Goal: Information Seeking & Learning: Find specific page/section

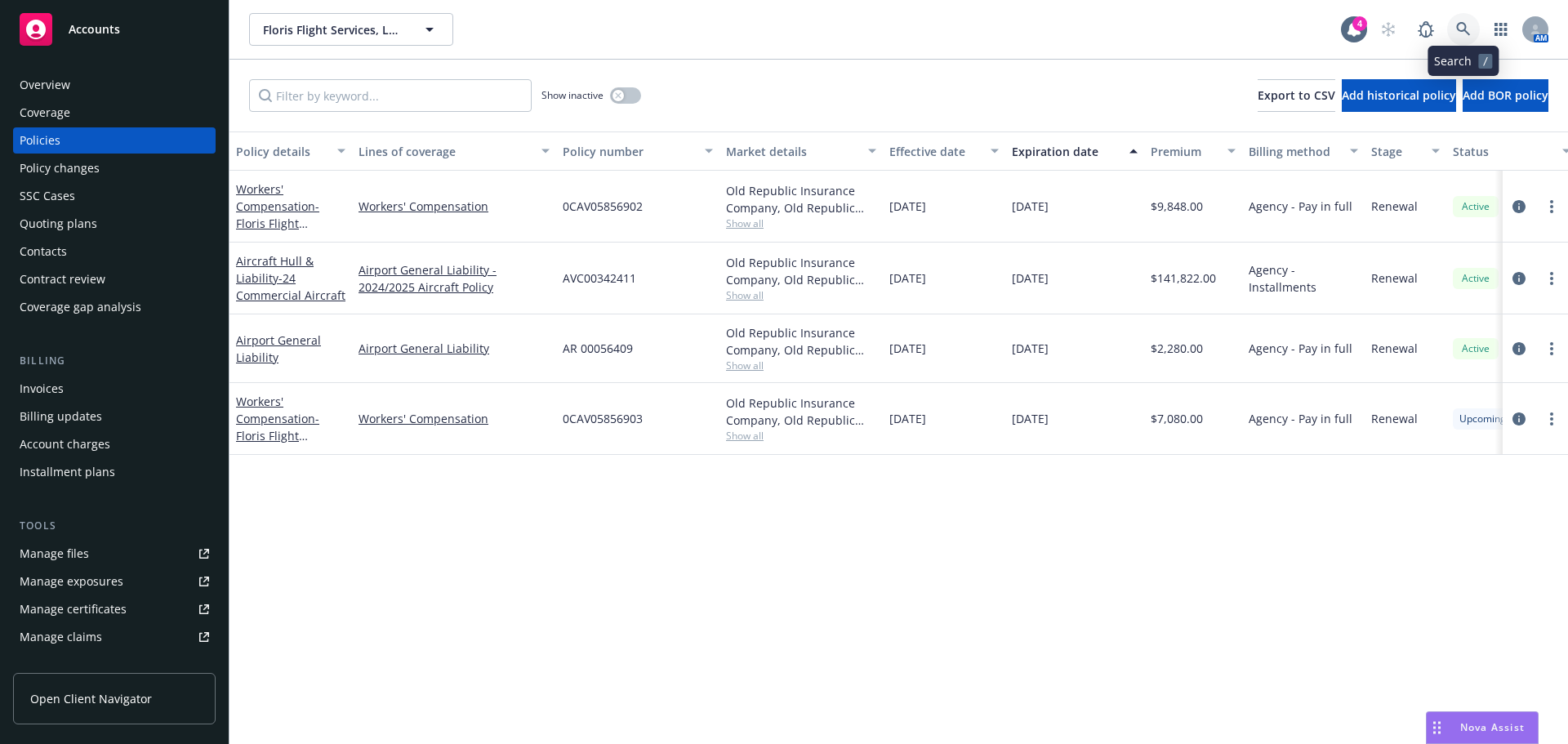
click at [1473, 32] on link at bounding box center [1462, 29] width 33 height 33
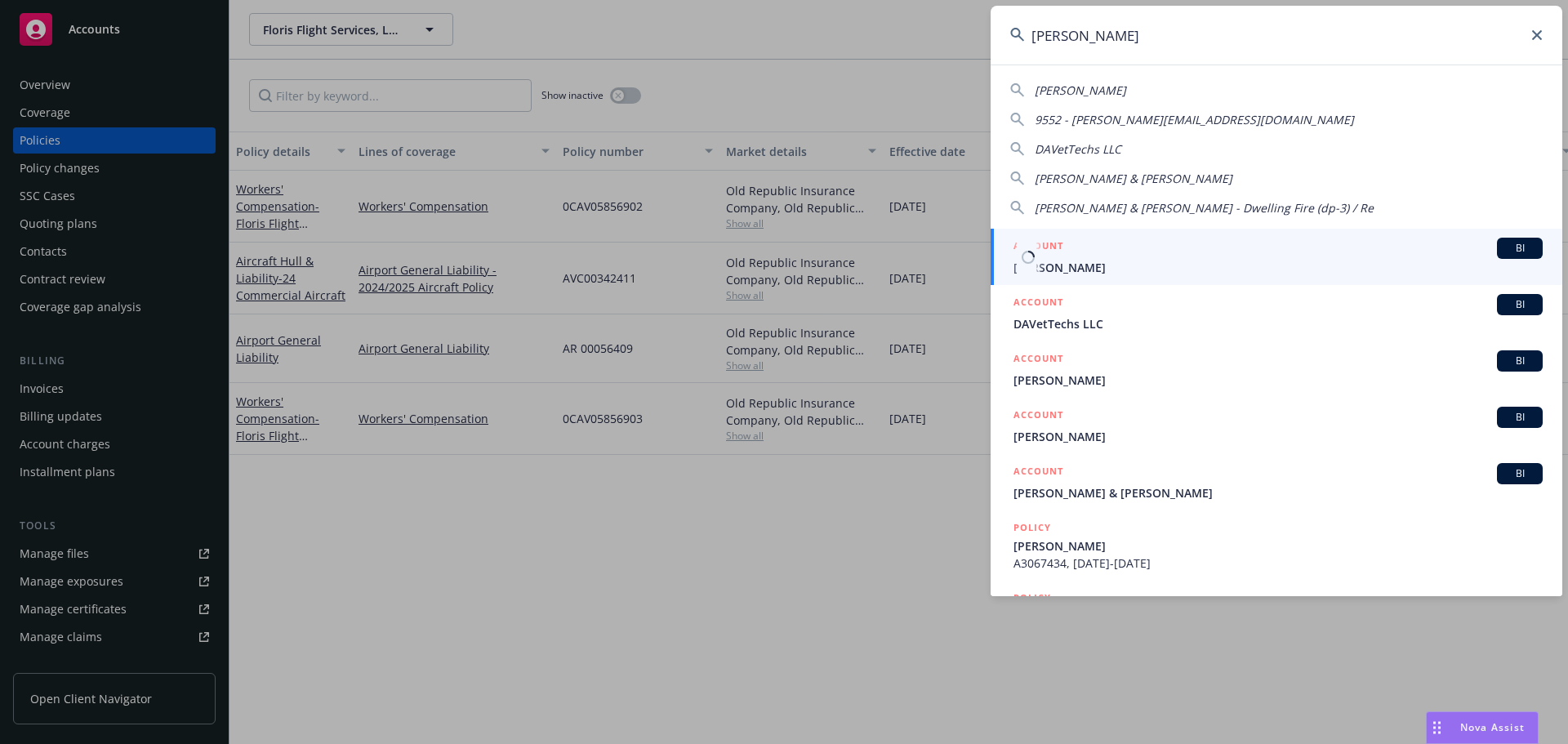
type input "[PERSON_NAME]"
click at [1074, 265] on span "[PERSON_NAME]" at bounding box center [1278, 267] width 529 height 17
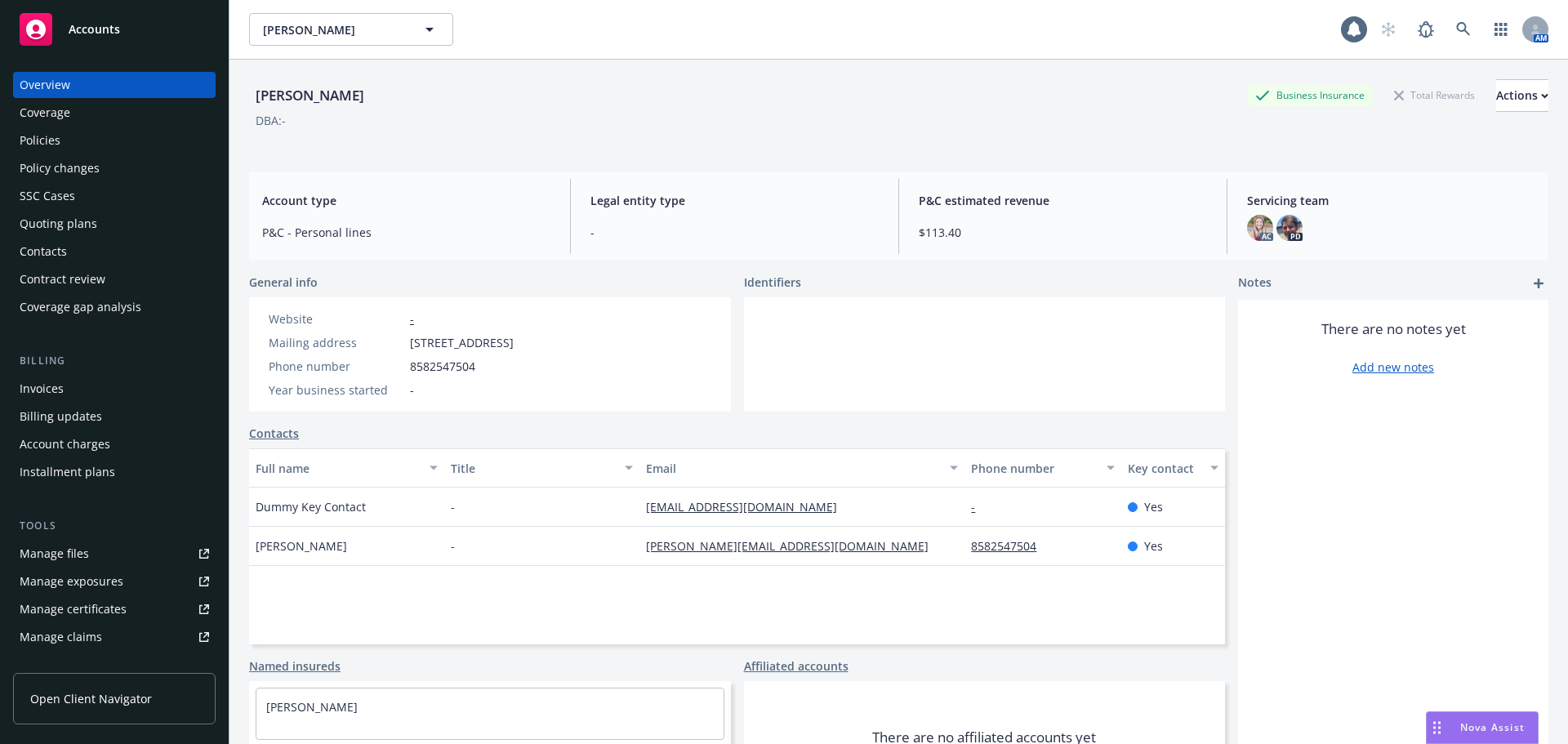
click at [49, 134] on div "Policies" at bounding box center [40, 140] width 41 height 26
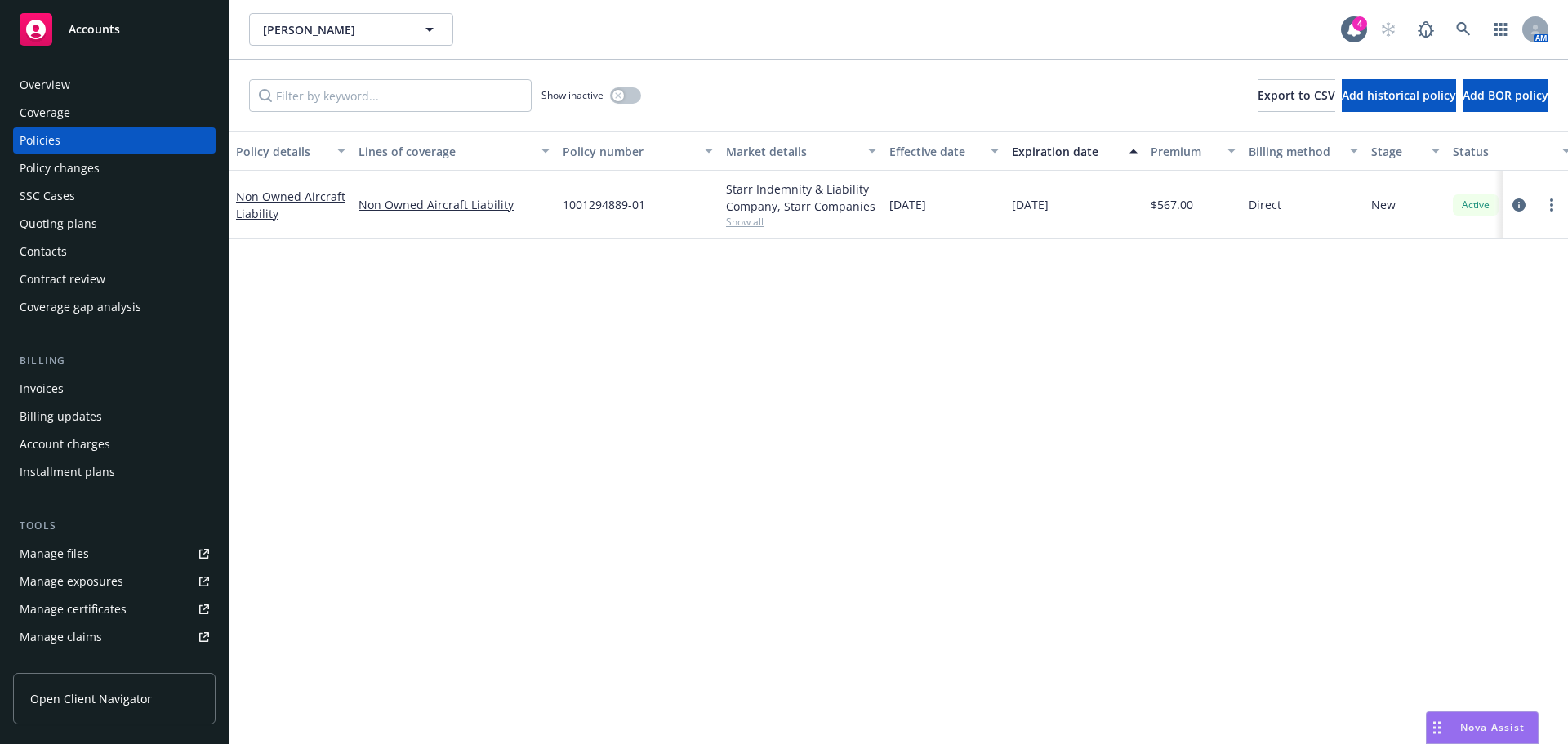
click at [80, 393] on div "Invoices" at bounding box center [114, 389] width 190 height 26
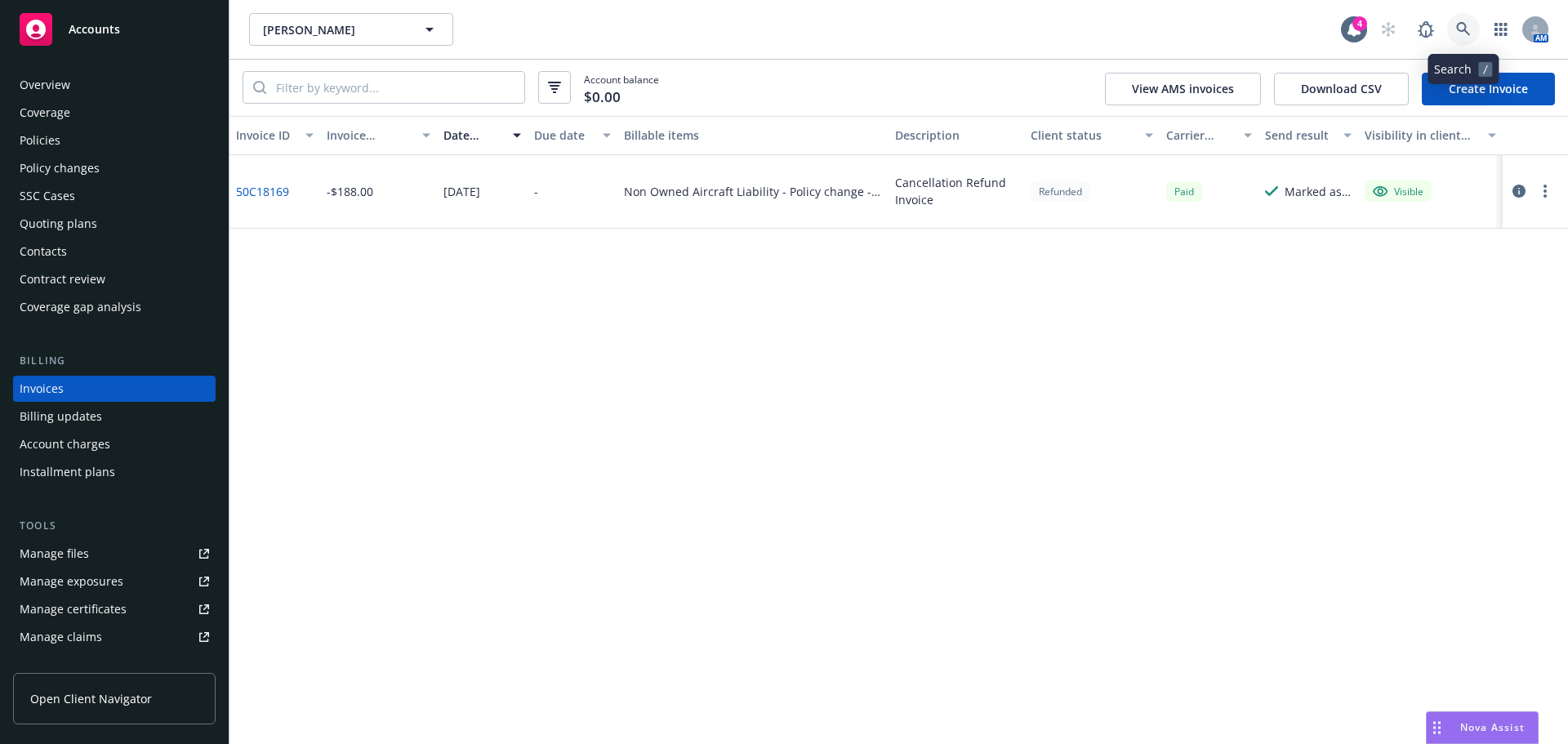
click at [1463, 42] on link at bounding box center [1462, 29] width 33 height 33
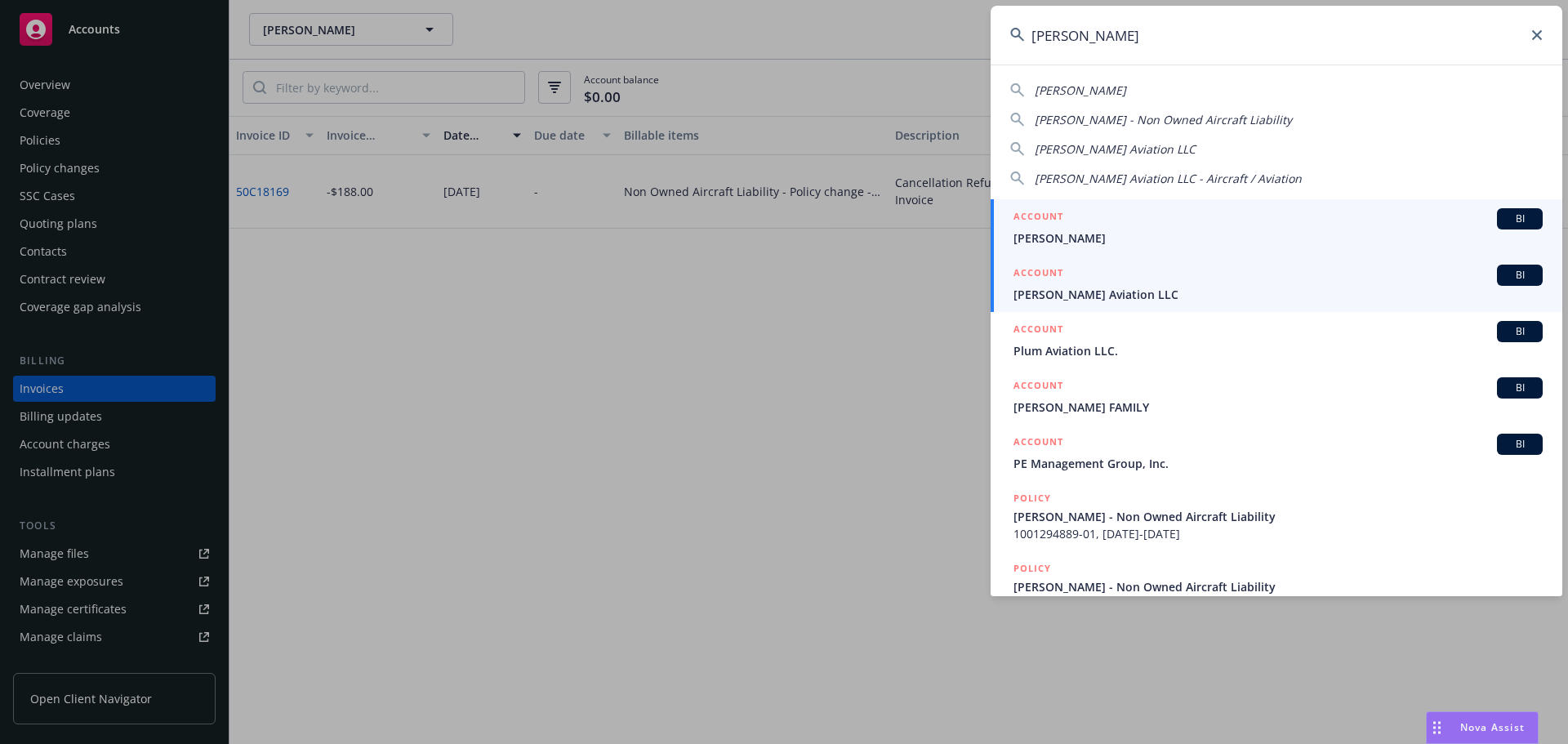
type input "[PERSON_NAME]"
click at [1162, 295] on span "[PERSON_NAME] Aviation LLC" at bounding box center [1278, 294] width 529 height 17
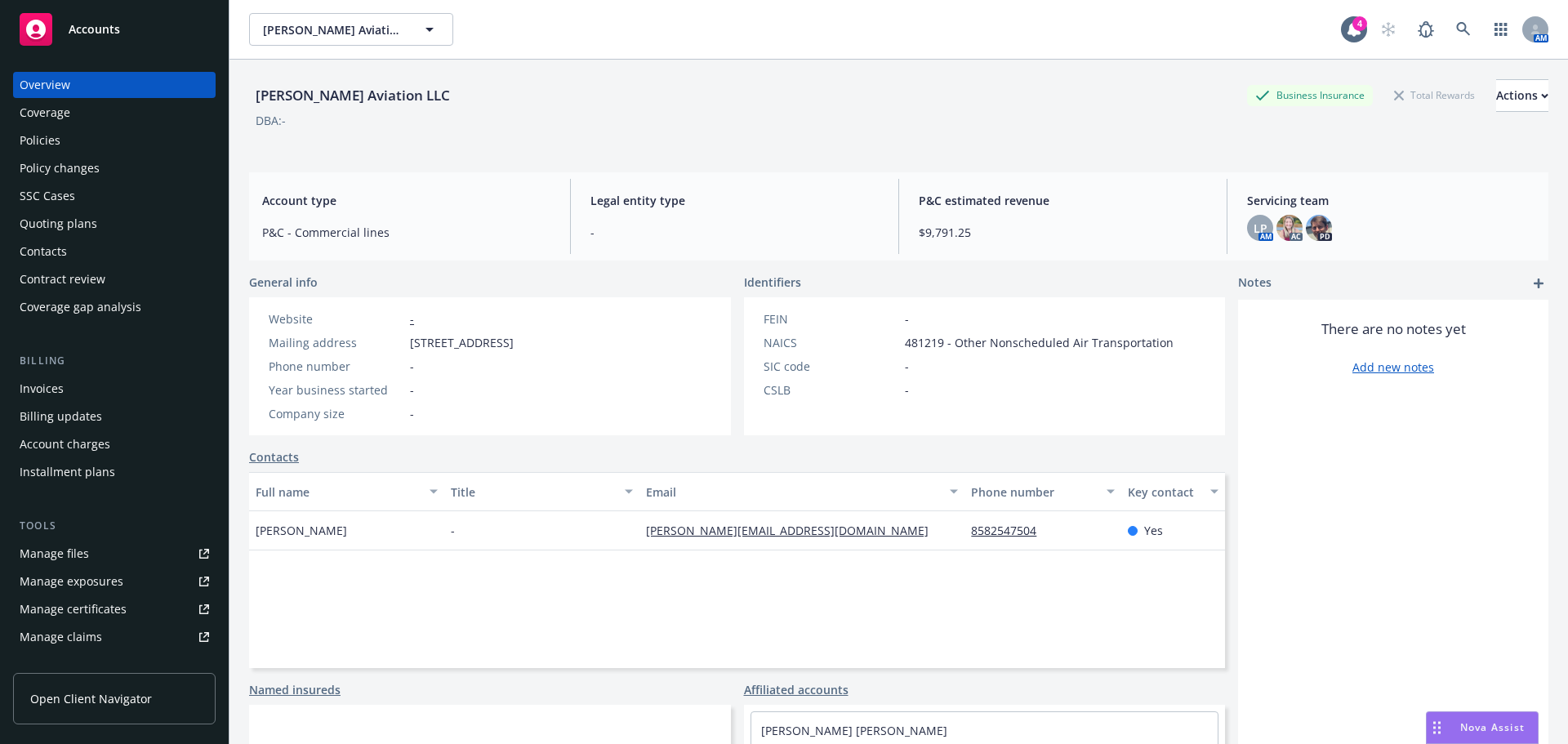
click at [62, 389] on div "Invoices" at bounding box center [41, 389] width 44 height 26
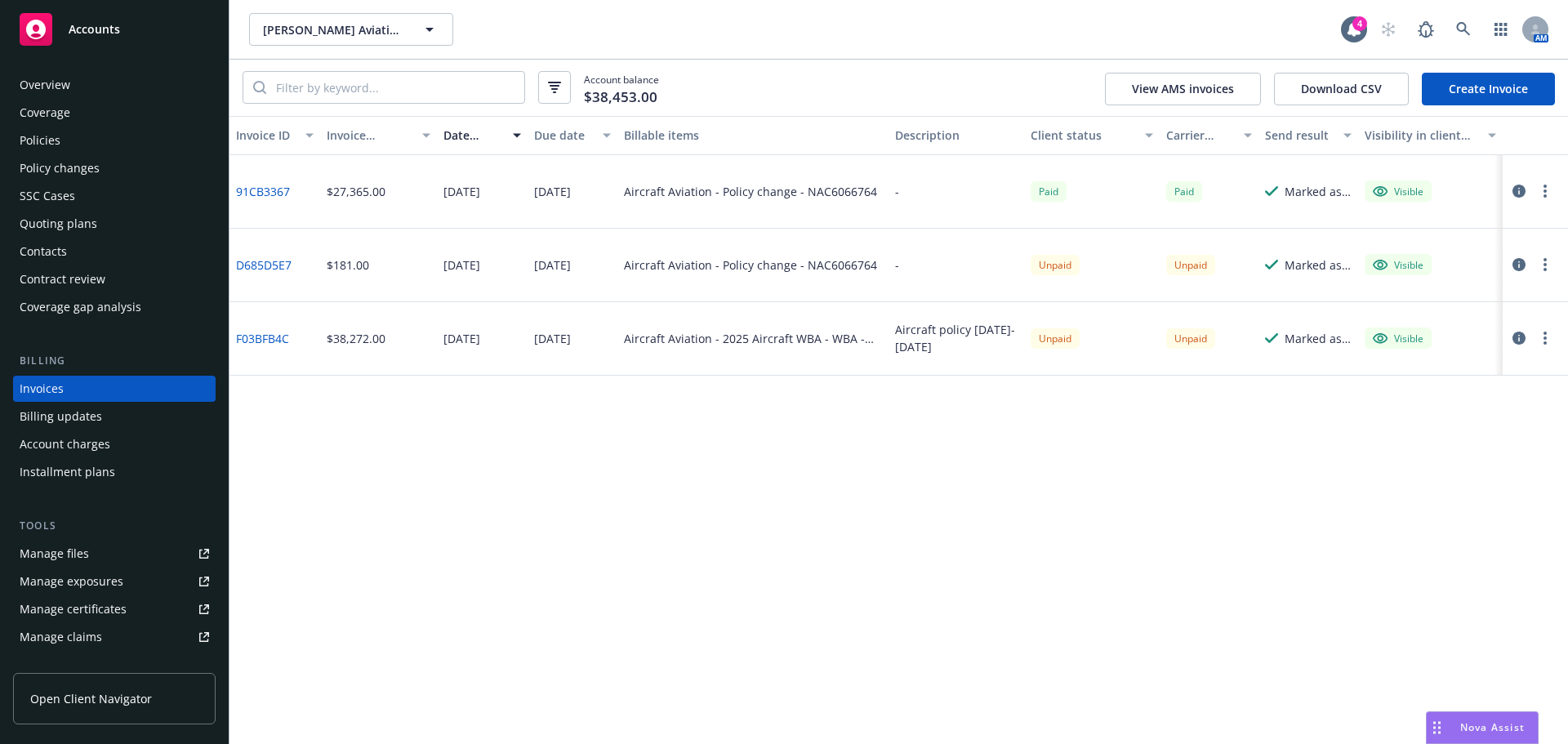
click at [151, 74] on div "Overview" at bounding box center [114, 85] width 190 height 26
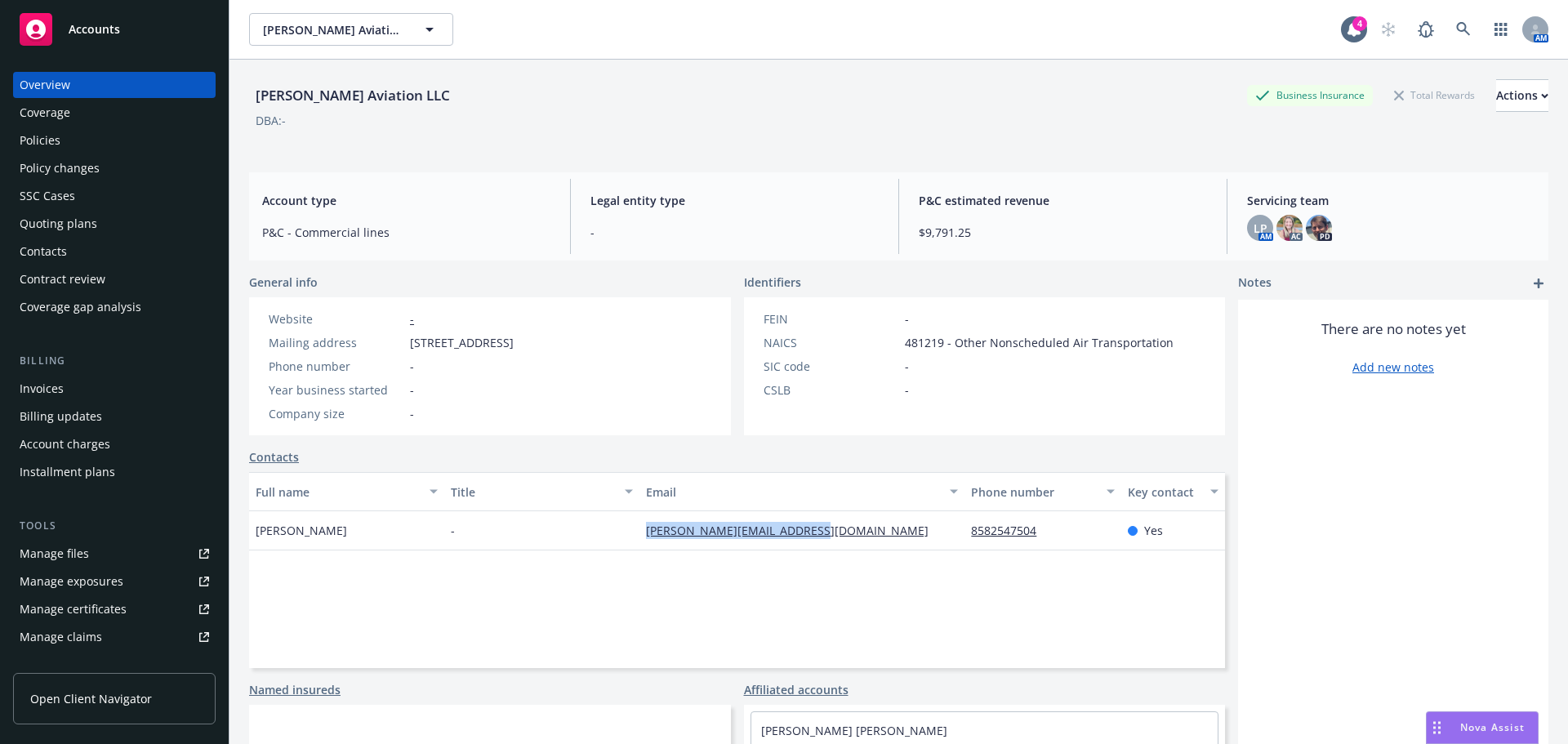
drag, startPoint x: 595, startPoint y: 537, endPoint x: 843, endPoint y: 530, distance: 248.1
click at [843, 530] on div "[PERSON_NAME] - [PERSON_NAME][EMAIL_ADDRESS][DOMAIN_NAME] 8582547504 Yes" at bounding box center [737, 531] width 976 height 39
copy div "[PERSON_NAME][EMAIL_ADDRESS][DOMAIN_NAME]"
click at [1453, 718] on div "Nova Assist" at bounding box center [1482, 726] width 111 height 31
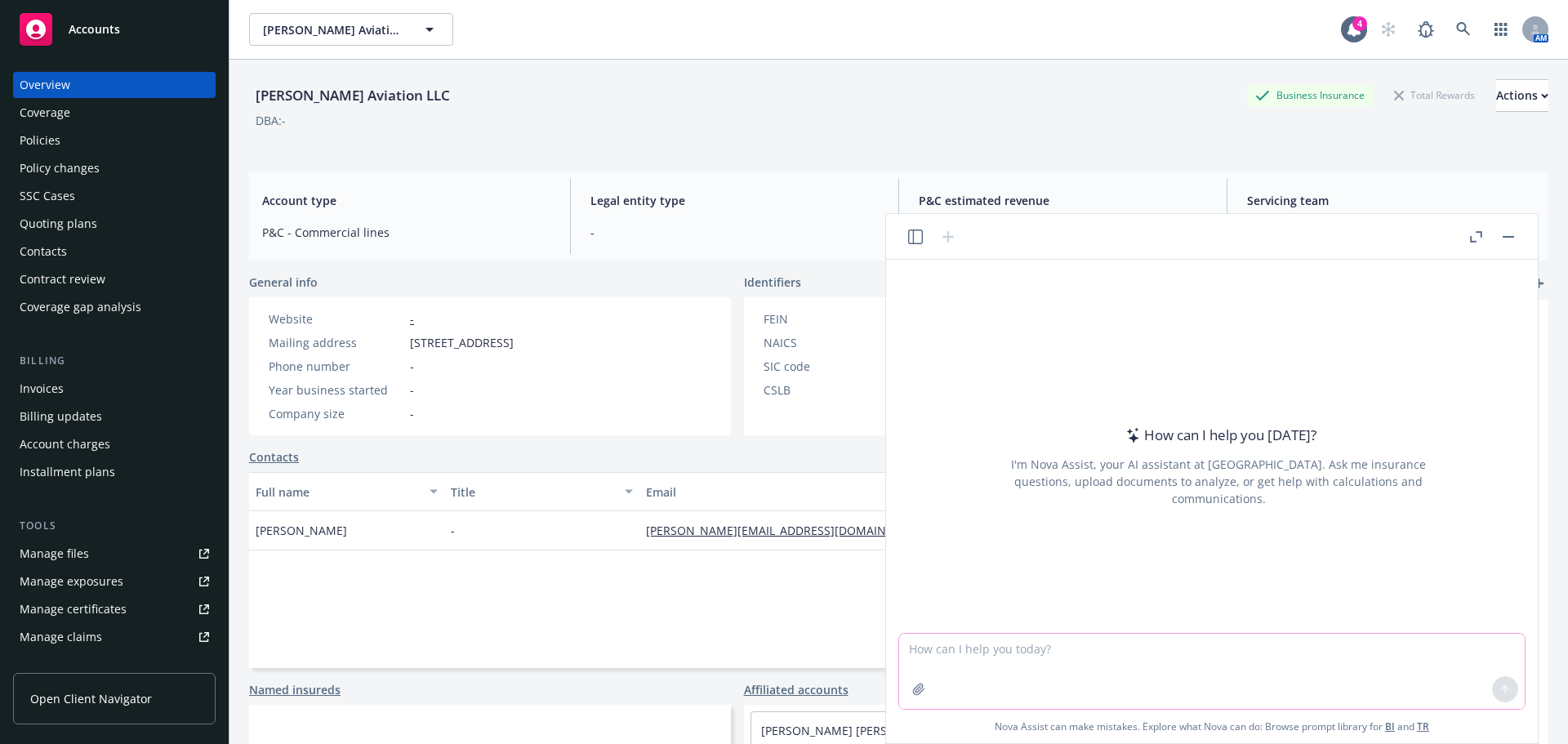
click at [1188, 686] on textarea at bounding box center [1211, 671] width 626 height 75
type textarea "type up a friendly email to an insured regarding a noc received from the carrie…"
click at [920, 688] on icon "button" at bounding box center [917, 688] width 10 height 10
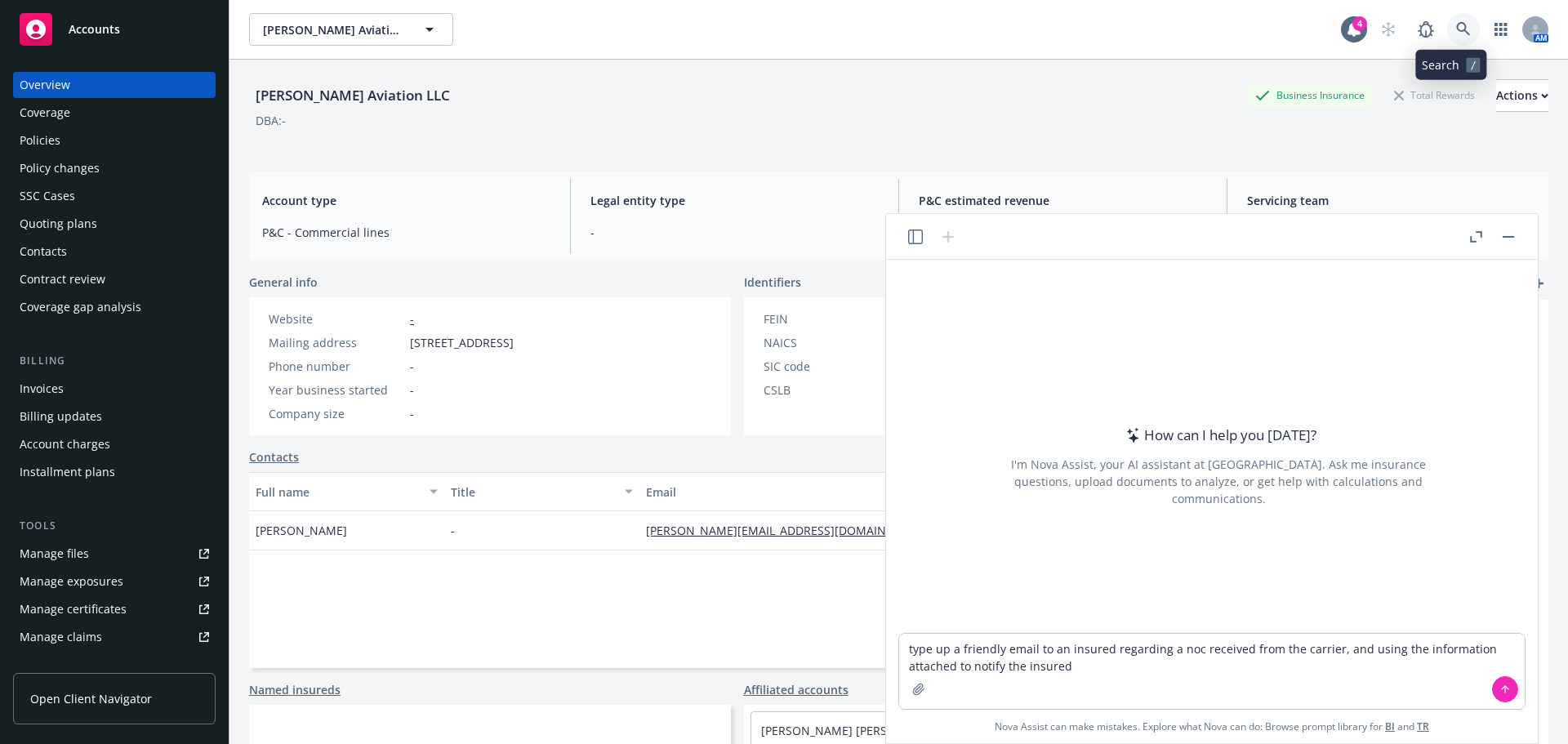
click at [1456, 22] on icon at bounding box center [1462, 29] width 14 height 14
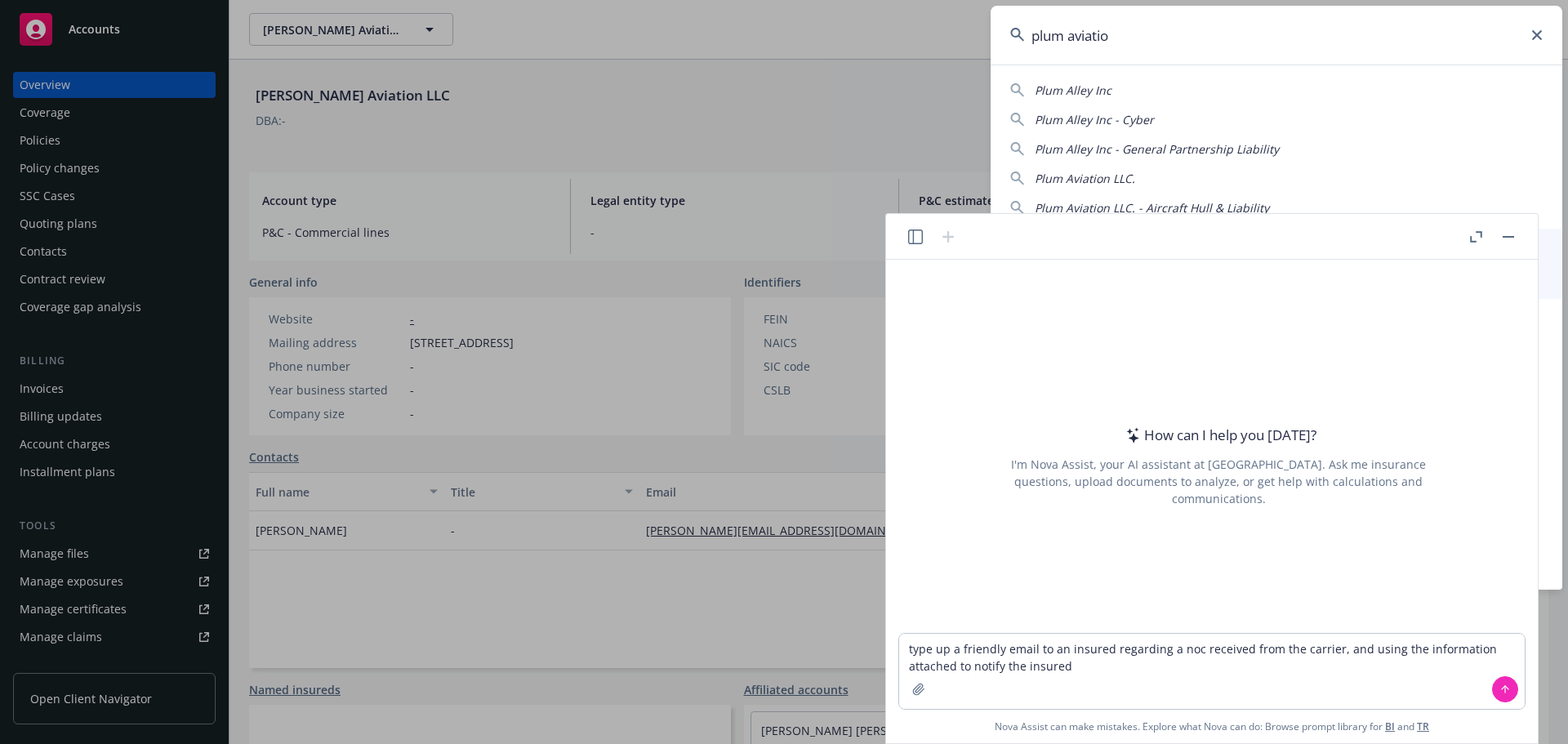
type input "plum aviation"
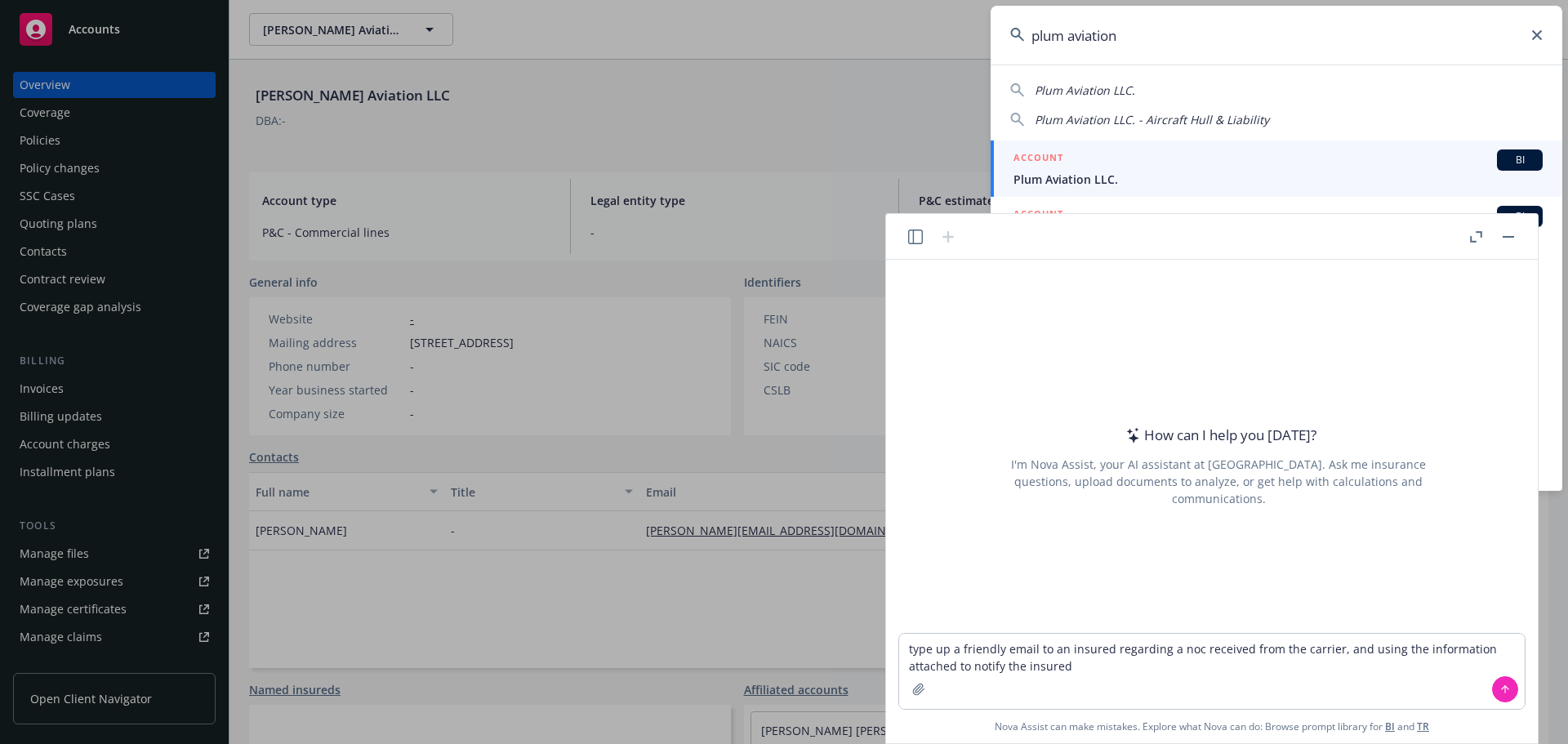
click at [1509, 234] on button "button" at bounding box center [1507, 236] width 20 height 20
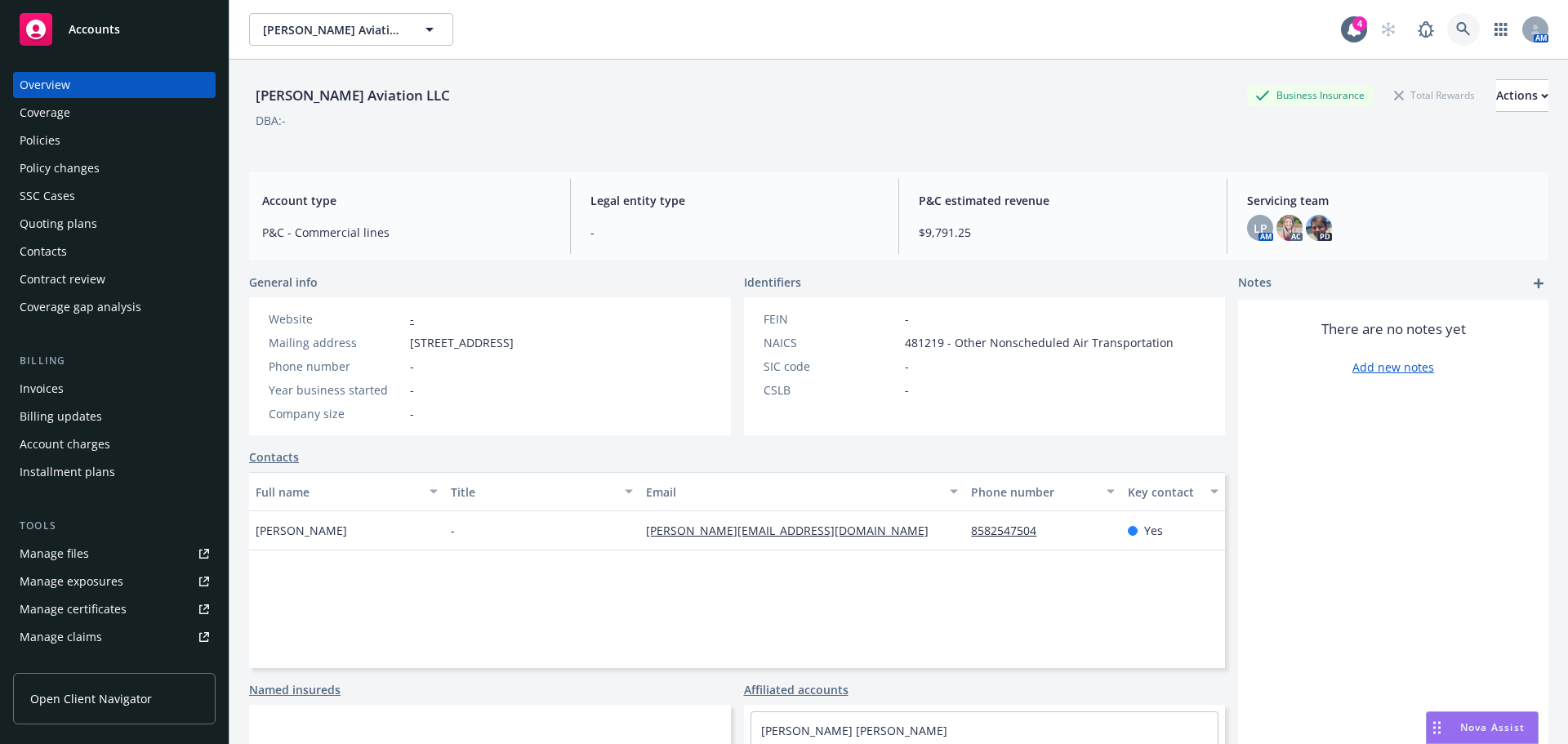
click at [1456, 29] on icon at bounding box center [1462, 29] width 14 height 14
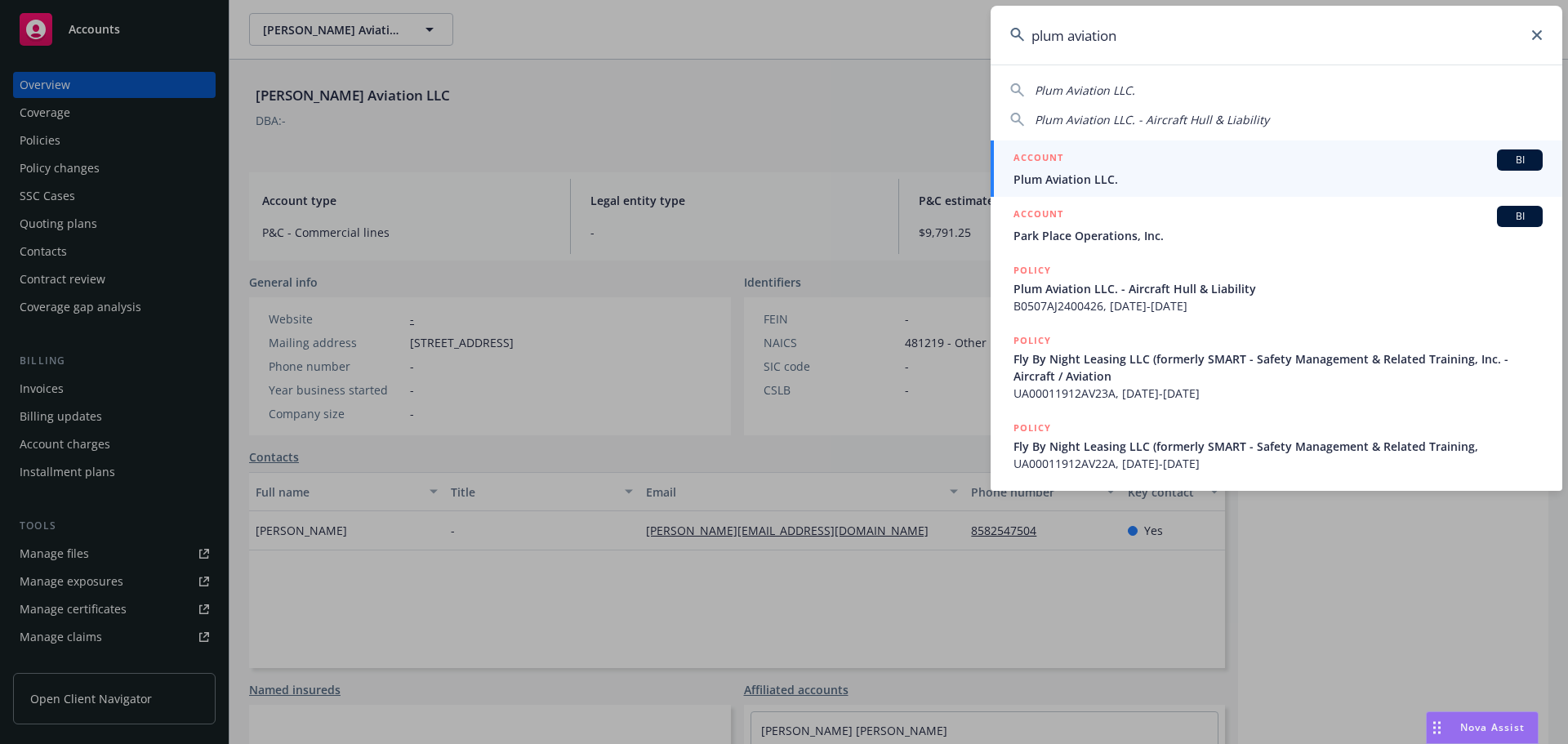
type input "plum aviation"
click at [1119, 165] on div "ACCOUNT BI" at bounding box center [1278, 160] width 529 height 21
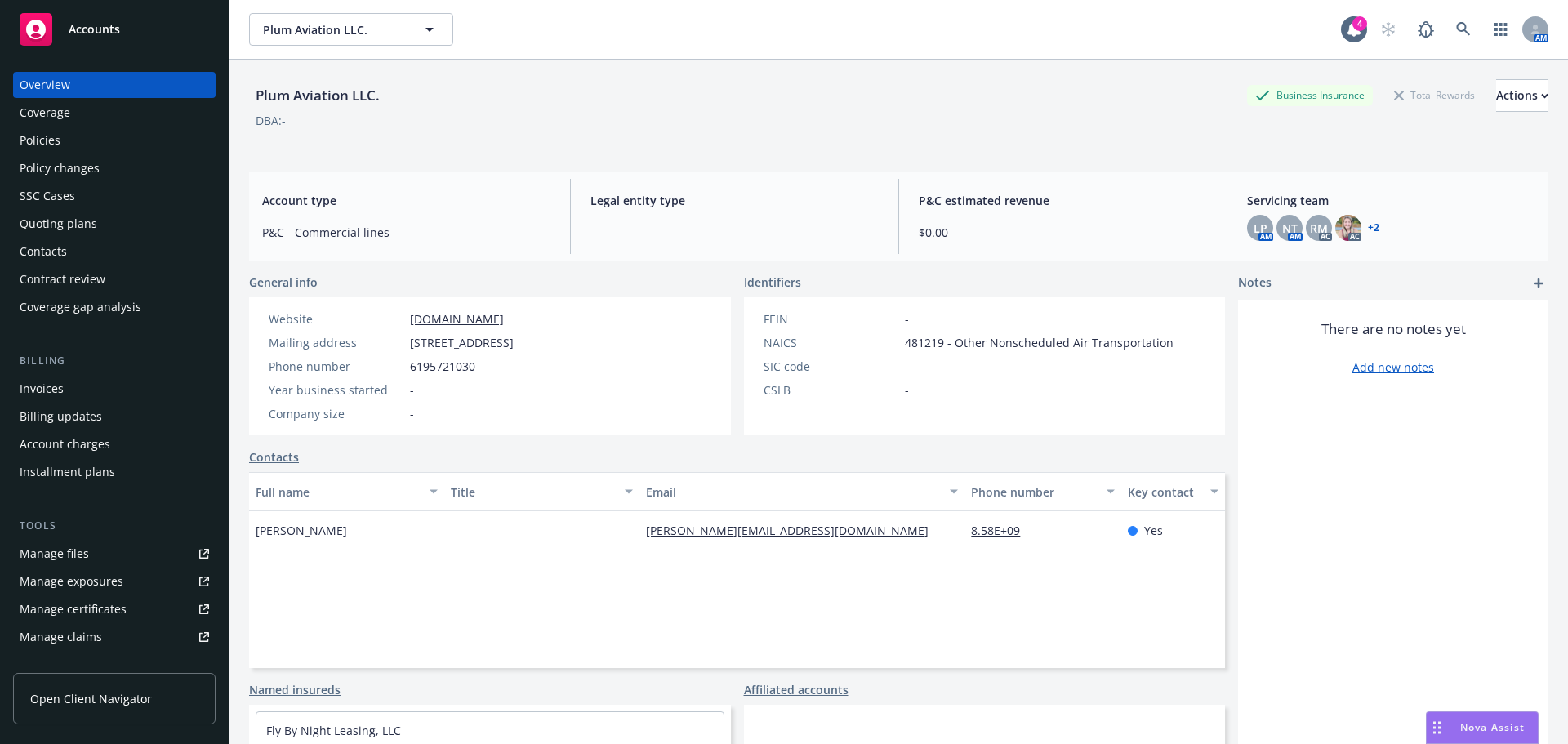
click at [17, 144] on link "Policies" at bounding box center [114, 140] width 203 height 26
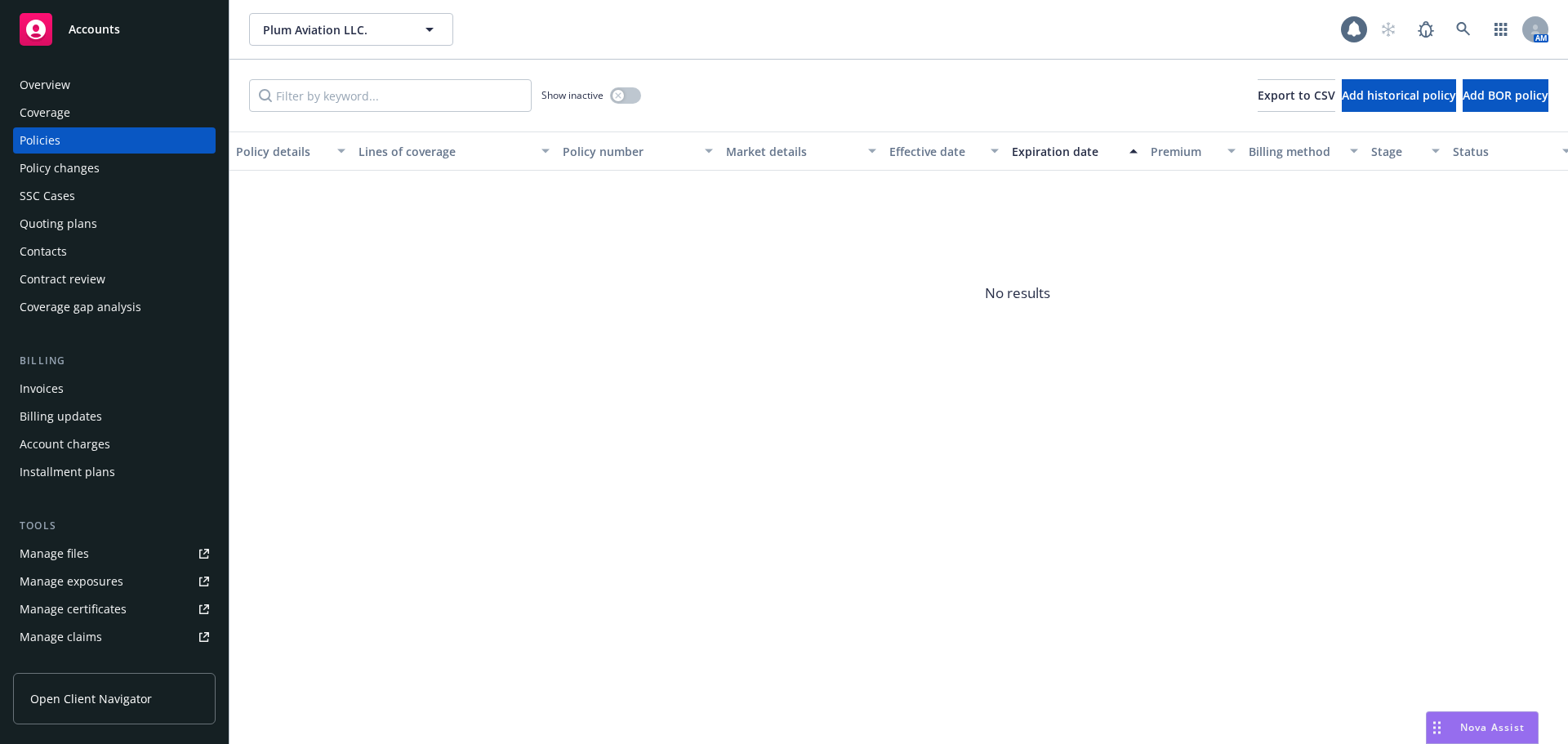
click at [42, 395] on div "Invoices" at bounding box center [41, 389] width 44 height 26
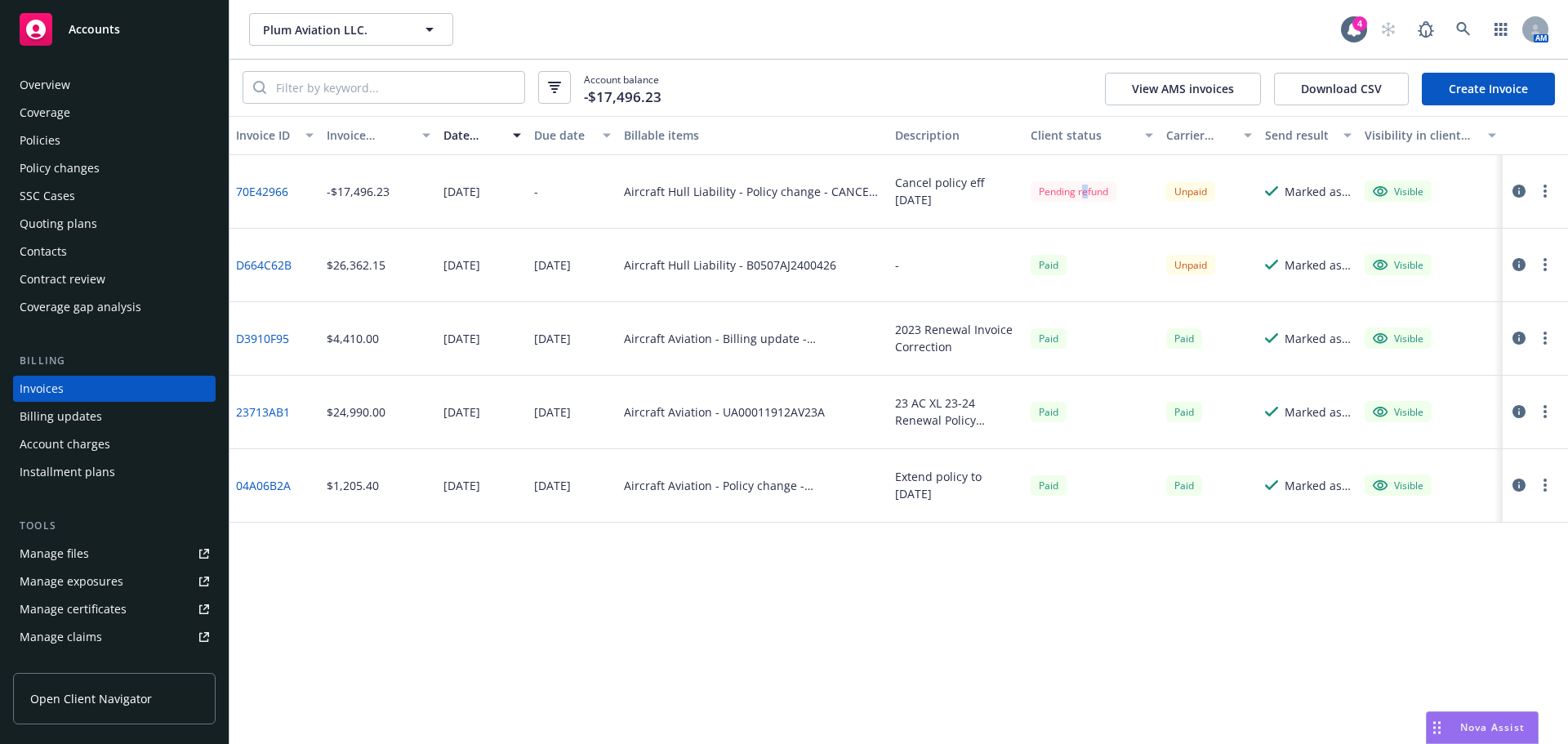
click at [1085, 194] on div "Pending refund" at bounding box center [1073, 192] width 86 height 21
click at [107, 196] on div "SSC Cases" at bounding box center [114, 196] width 190 height 26
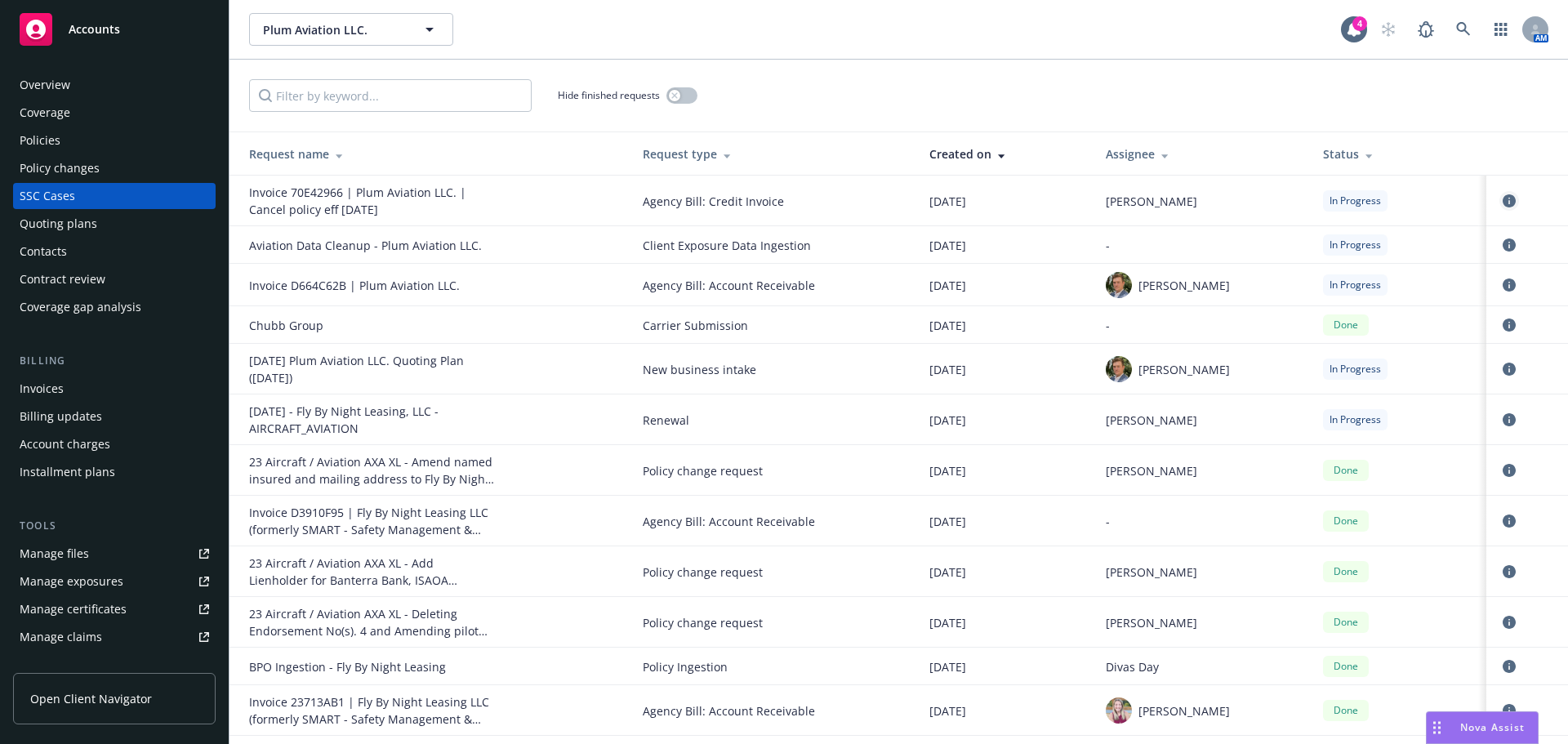
click at [1503, 204] on icon "circleInformation" at bounding box center [1509, 201] width 13 height 13
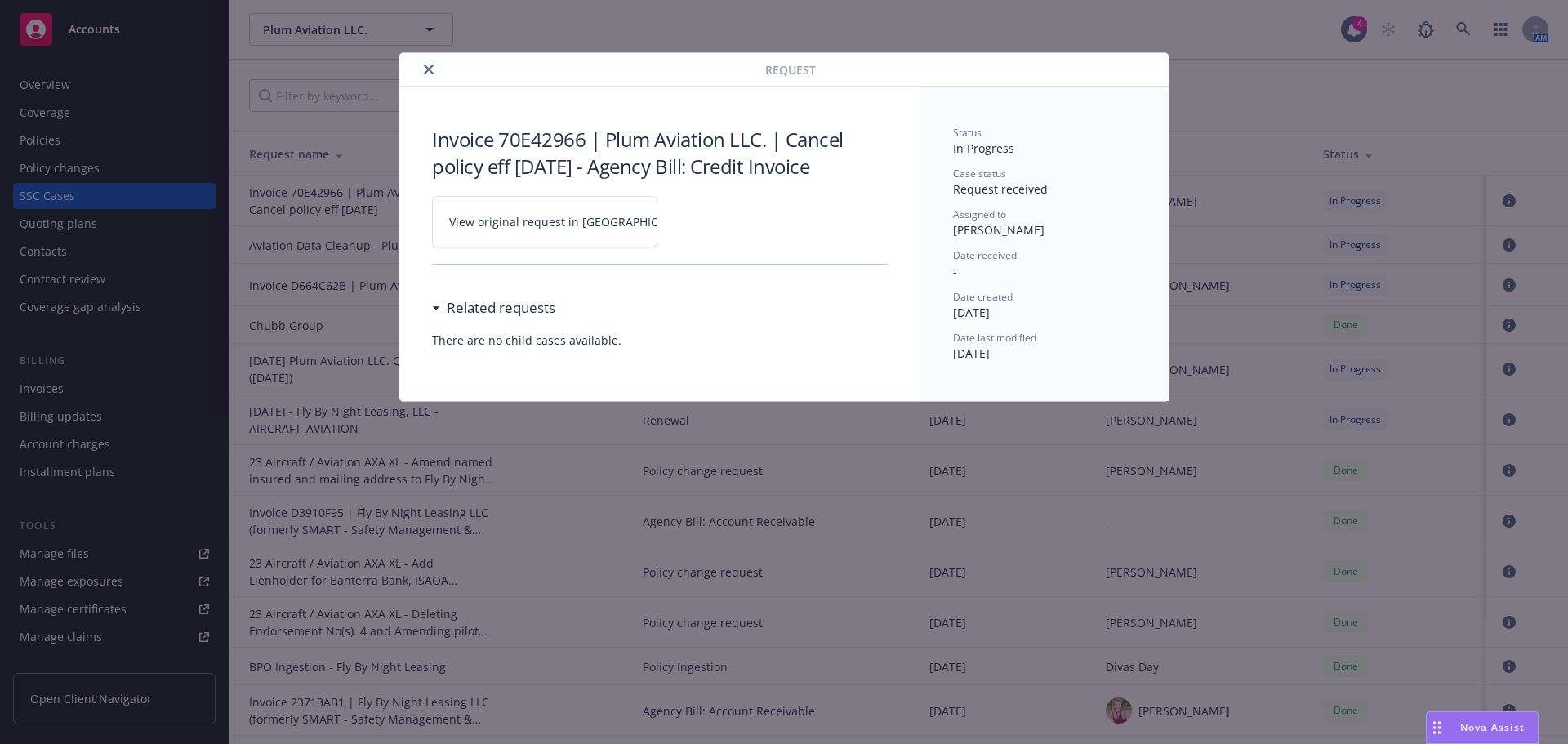
click at [538, 228] on span "View original request in [GEOGRAPHIC_DATA]" at bounding box center [572, 222] width 248 height 17
click at [422, 63] on button "close" at bounding box center [428, 69] width 20 height 20
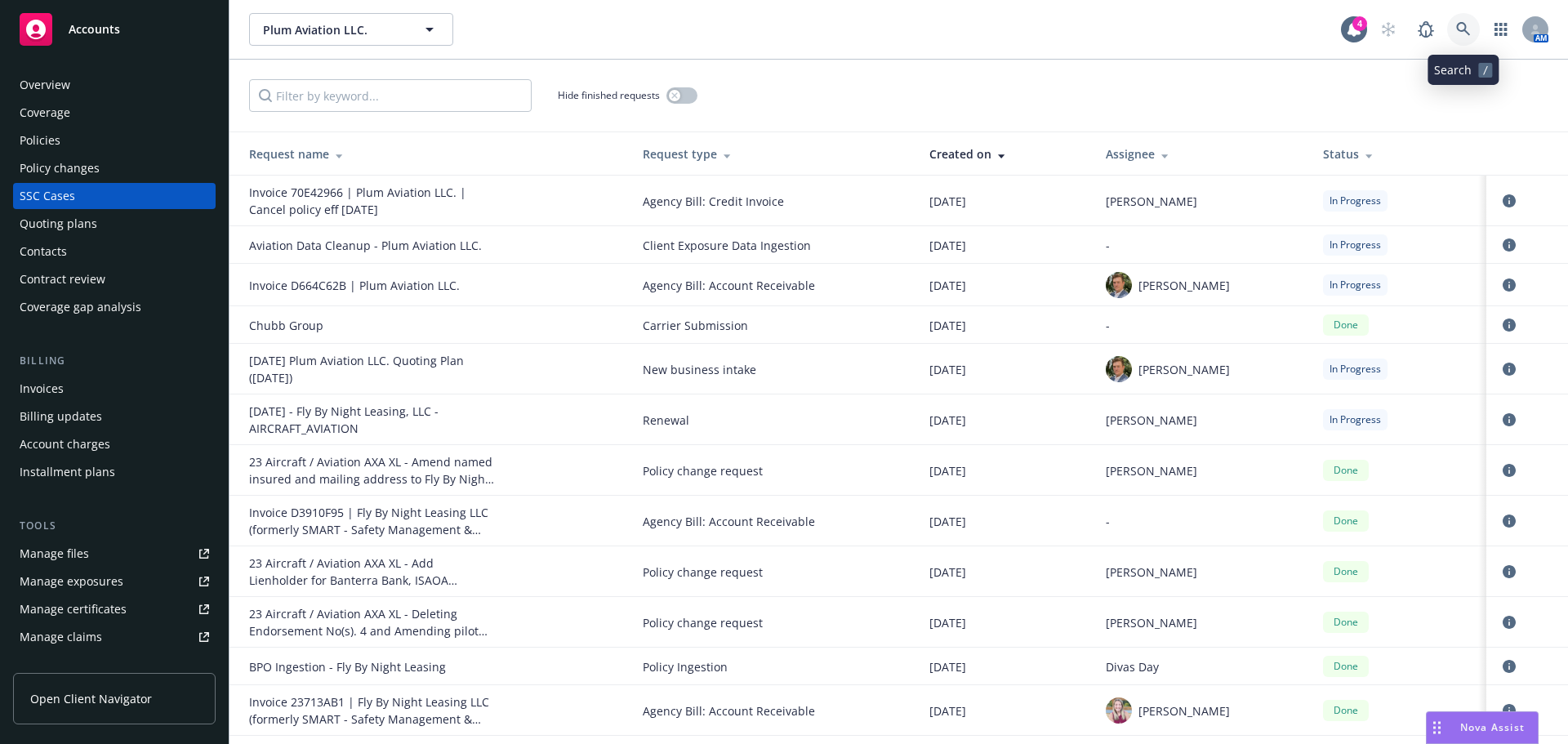
click at [1467, 27] on icon at bounding box center [1463, 30] width 15 height 15
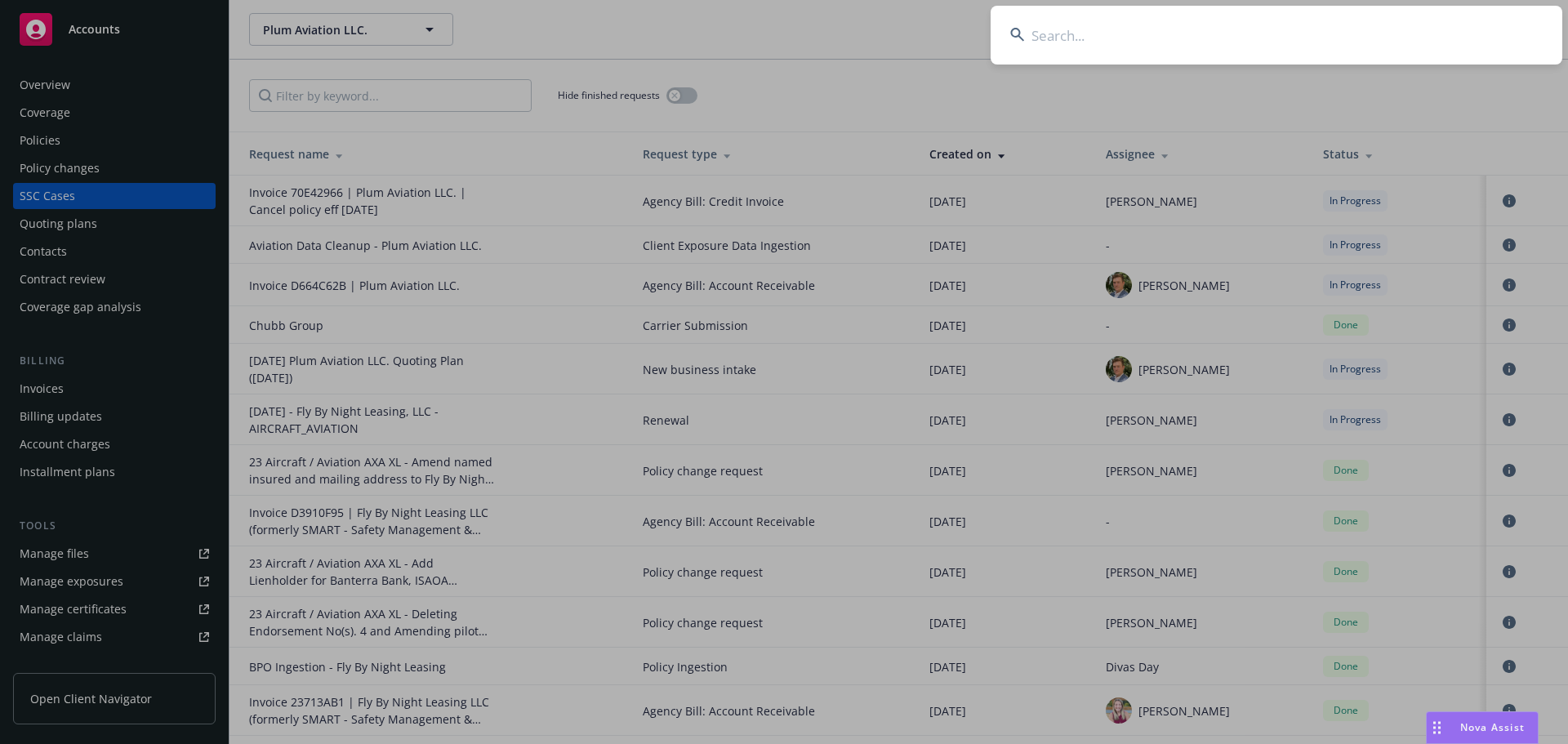
click at [1072, 33] on input at bounding box center [1275, 35] width 571 height 59
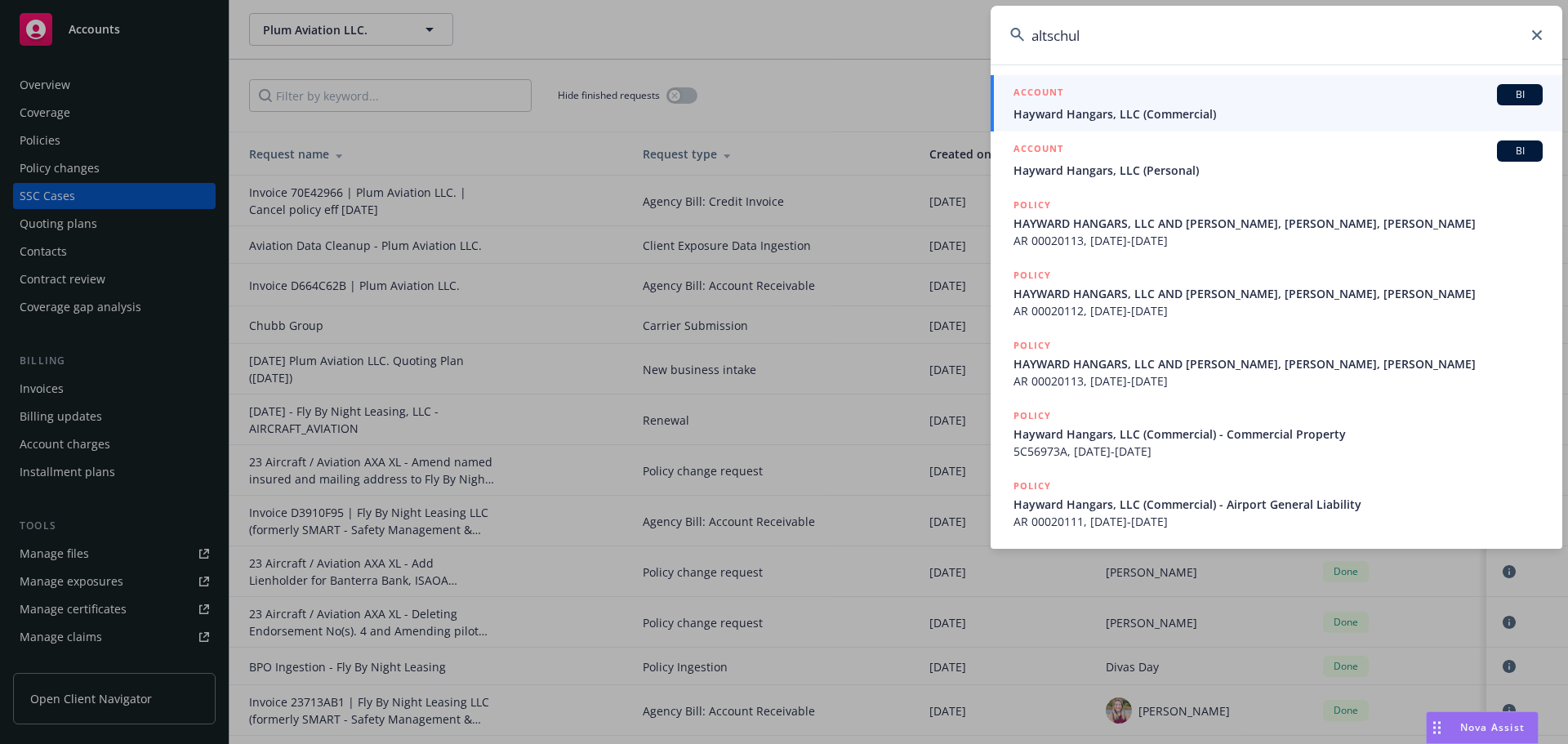
type input "altschul"
click at [1144, 95] on div "ACCOUNT BI" at bounding box center [1278, 94] width 529 height 21
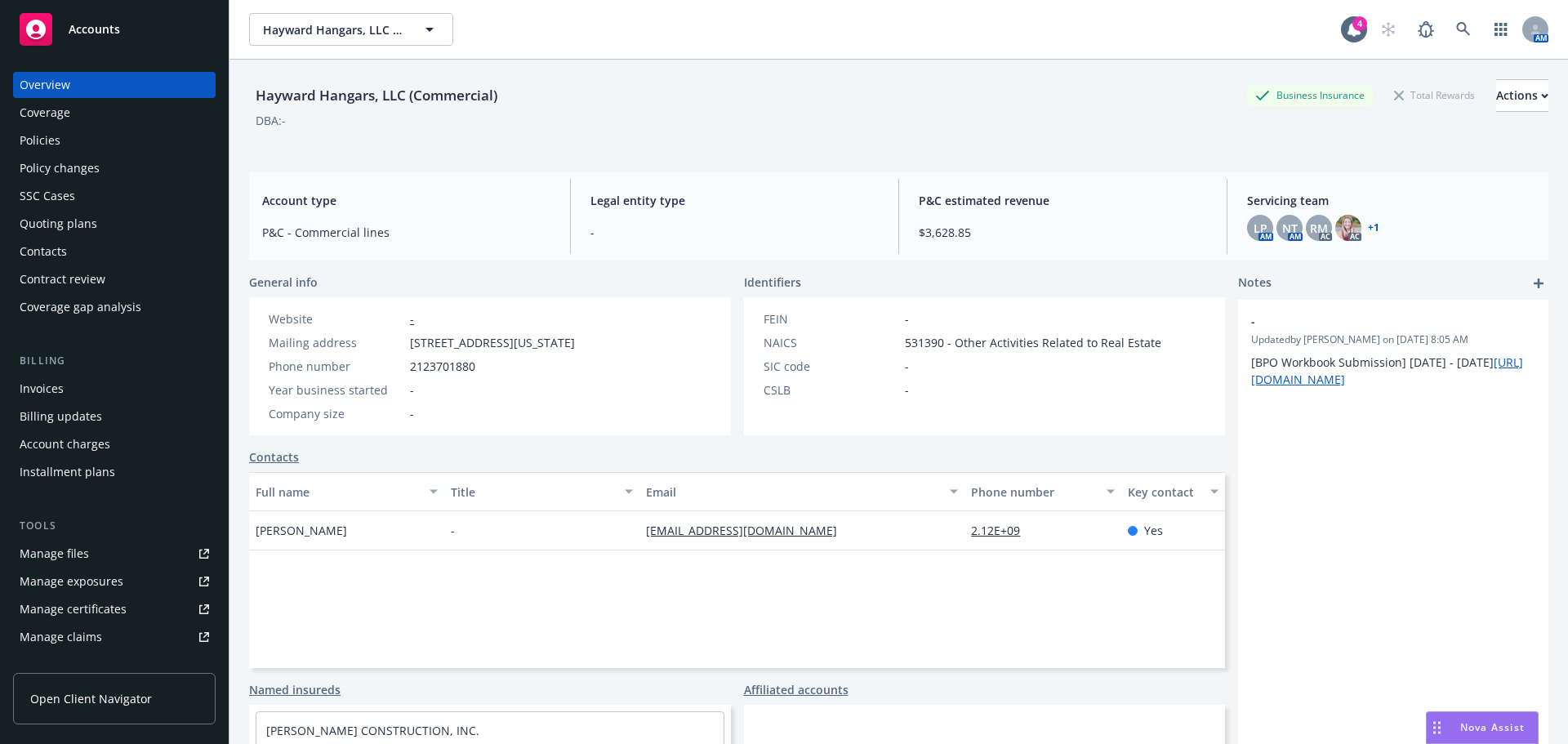
click at [114, 135] on div "Policies" at bounding box center [114, 140] width 190 height 26
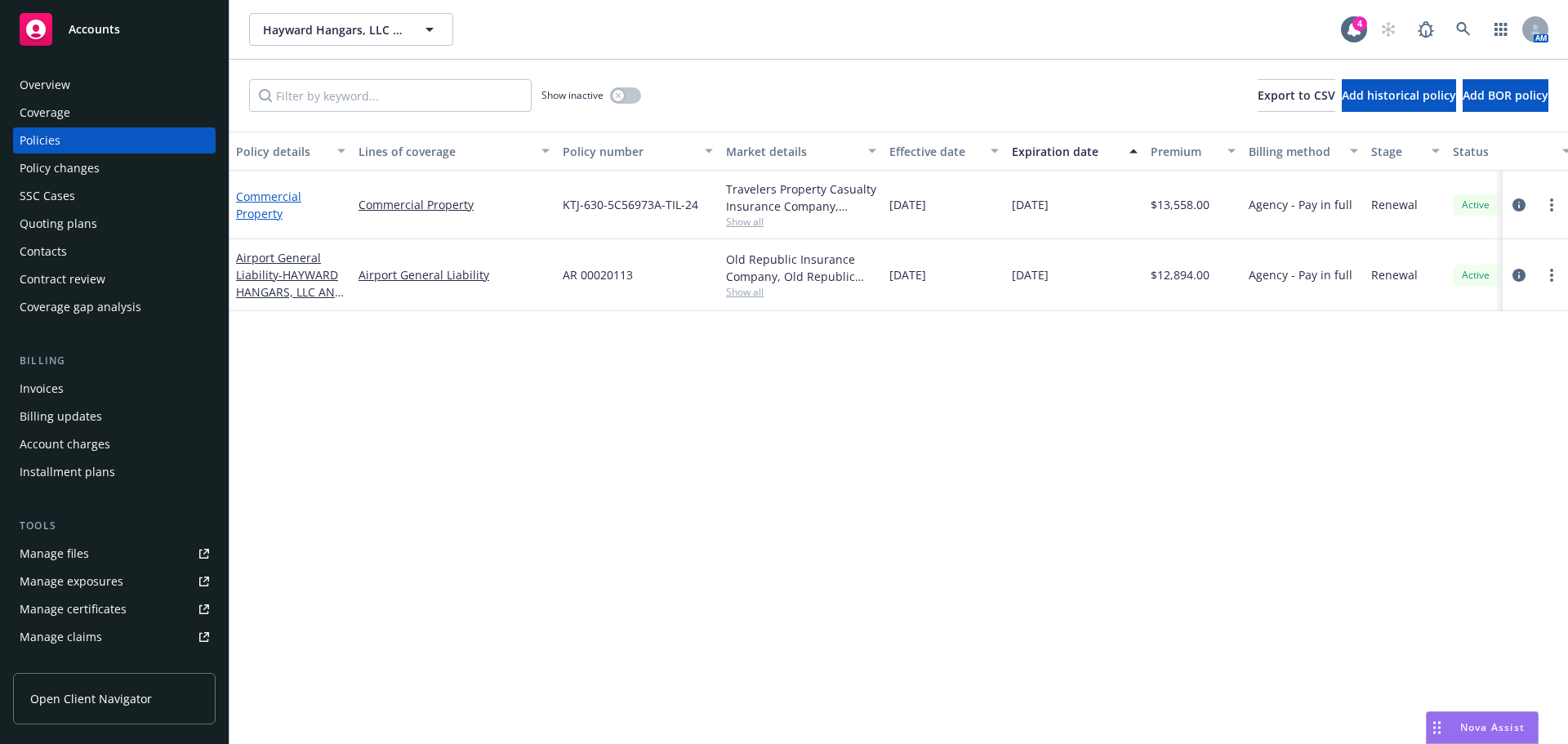
click at [266, 200] on link "Commercial Property" at bounding box center [268, 205] width 65 height 33
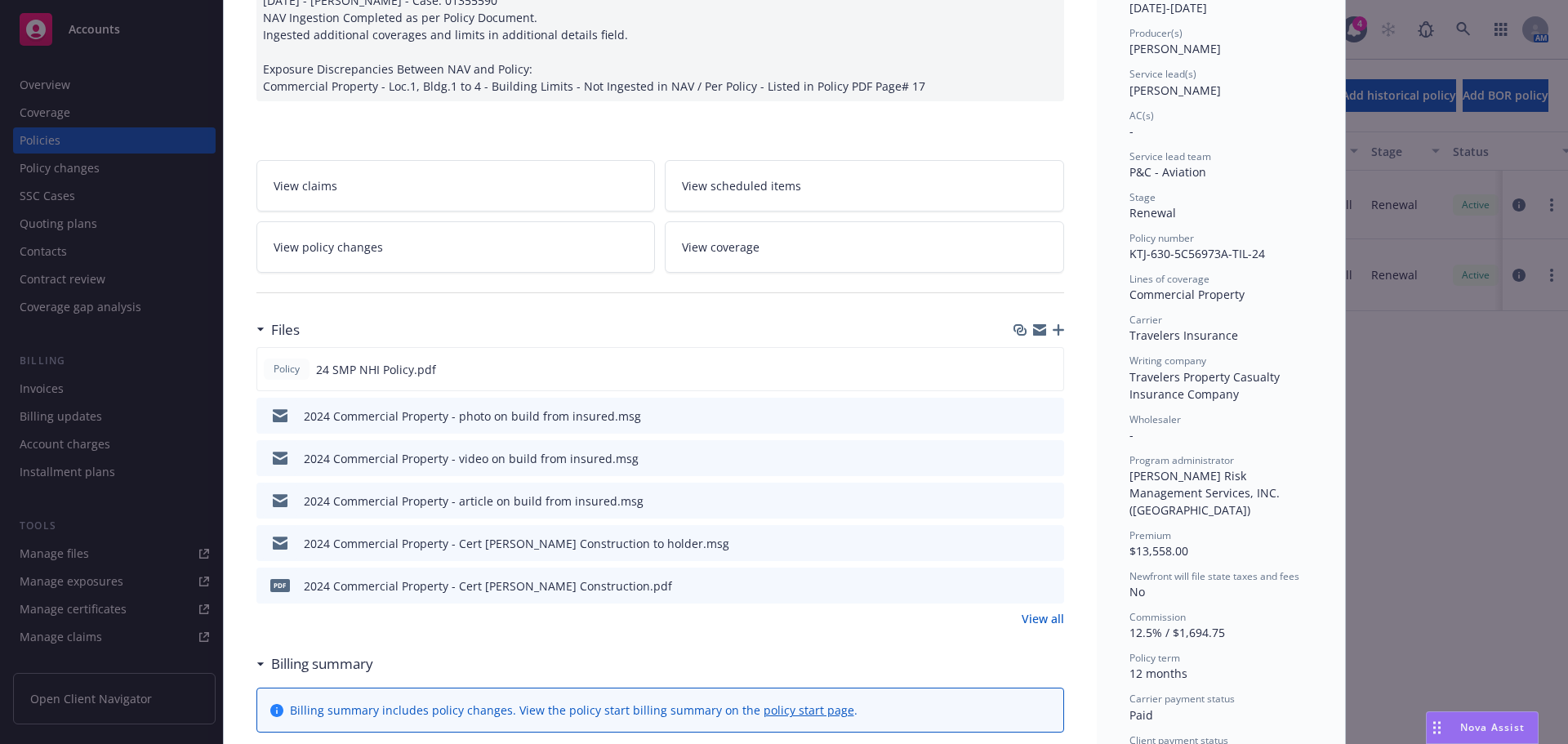
scroll to position [245, 0]
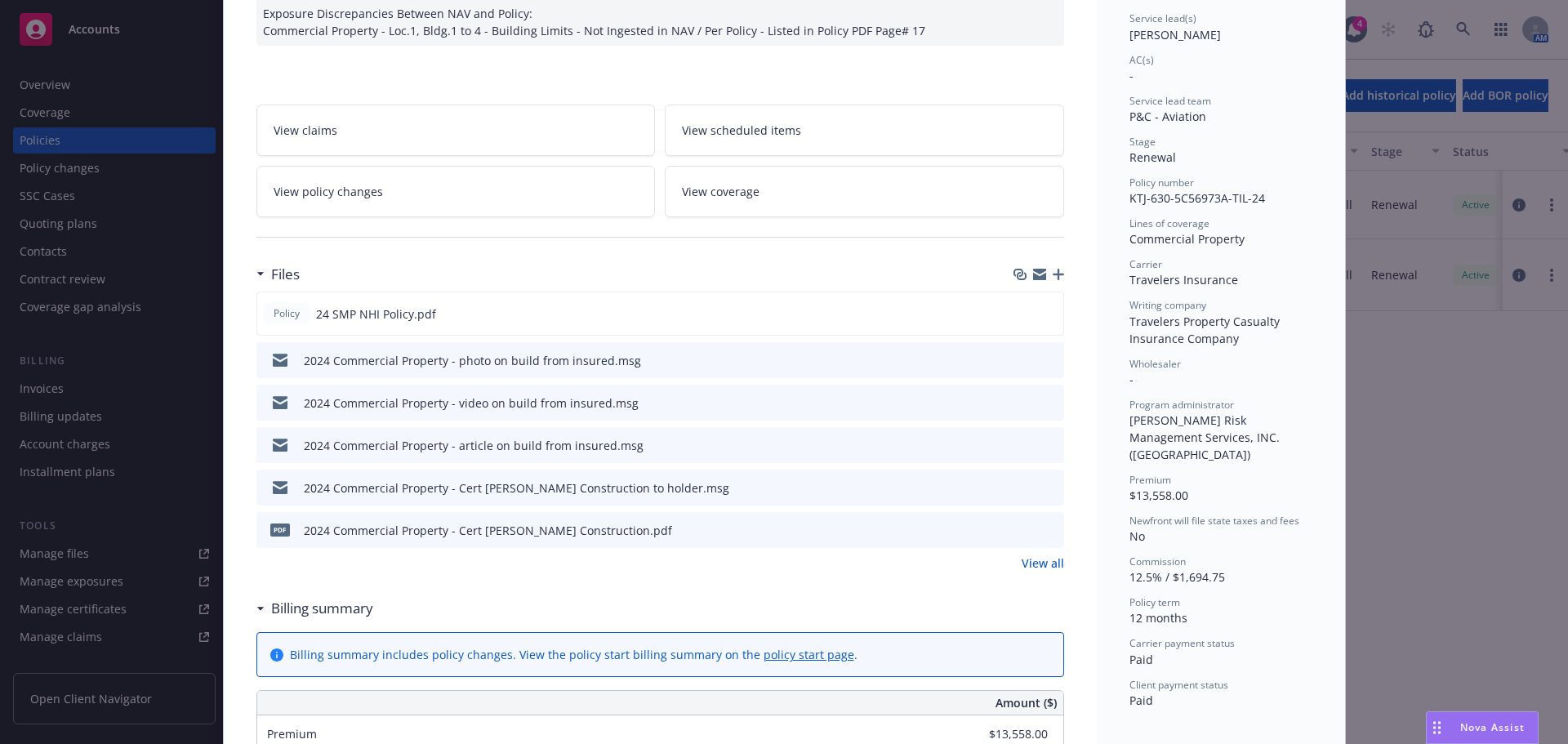
click at [1046, 565] on link "View all" at bounding box center [1042, 563] width 42 height 17
